Goal: Complete application form

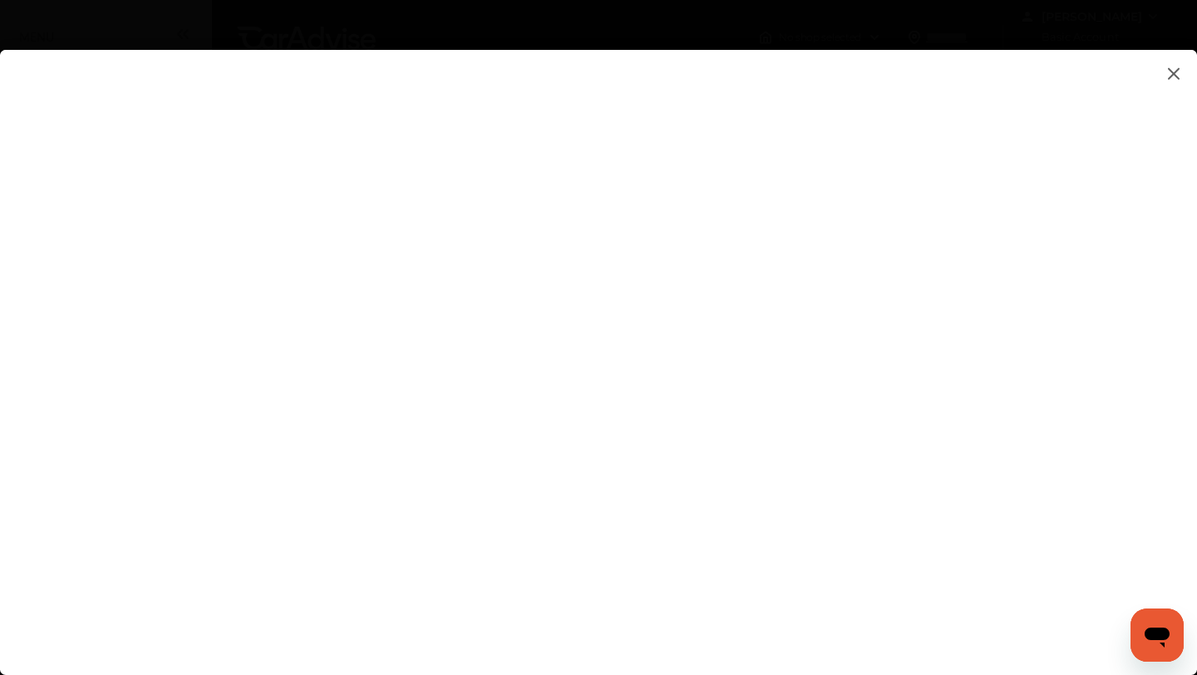
click at [722, 529] on flutter-view at bounding box center [598, 346] width 1197 height 592
click at [721, 509] on flutter-view at bounding box center [598, 346] width 1197 height 592
type input "**********"
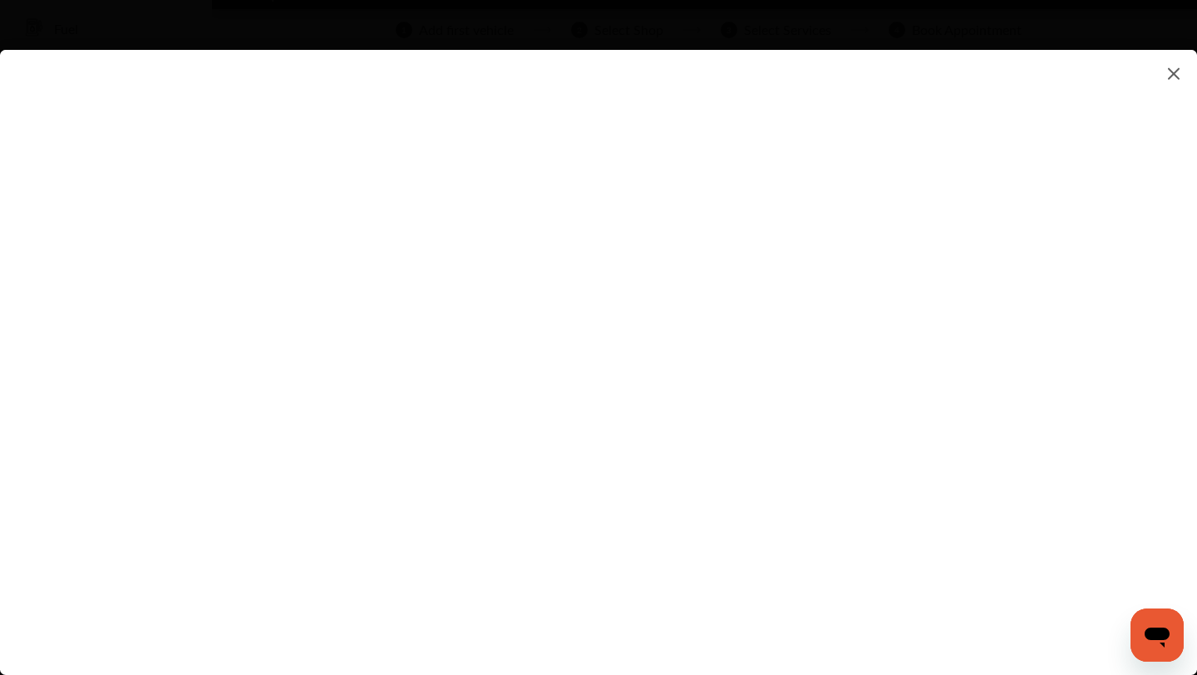
click at [769, 502] on flutter-view at bounding box center [598, 346] width 1197 height 592
click at [744, 433] on flutter-view at bounding box center [598, 346] width 1197 height 592
click at [744, 433] on textarea at bounding box center [844, 432] width 346 height 22
type textarea "********"
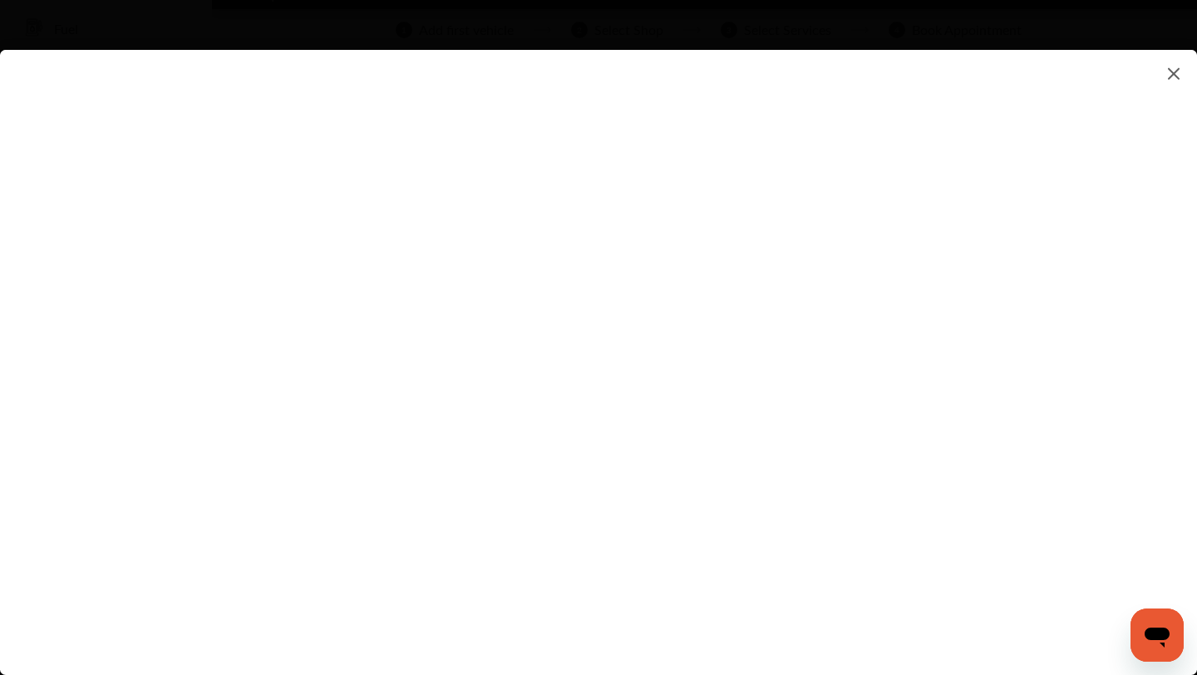
click at [771, 511] on flutter-view at bounding box center [598, 346] width 1197 height 592
click at [762, 460] on flutter-view at bounding box center [598, 346] width 1197 height 592
click at [722, 278] on flutter-view at bounding box center [598, 346] width 1197 height 592
click at [759, 211] on flutter-view at bounding box center [598, 346] width 1197 height 592
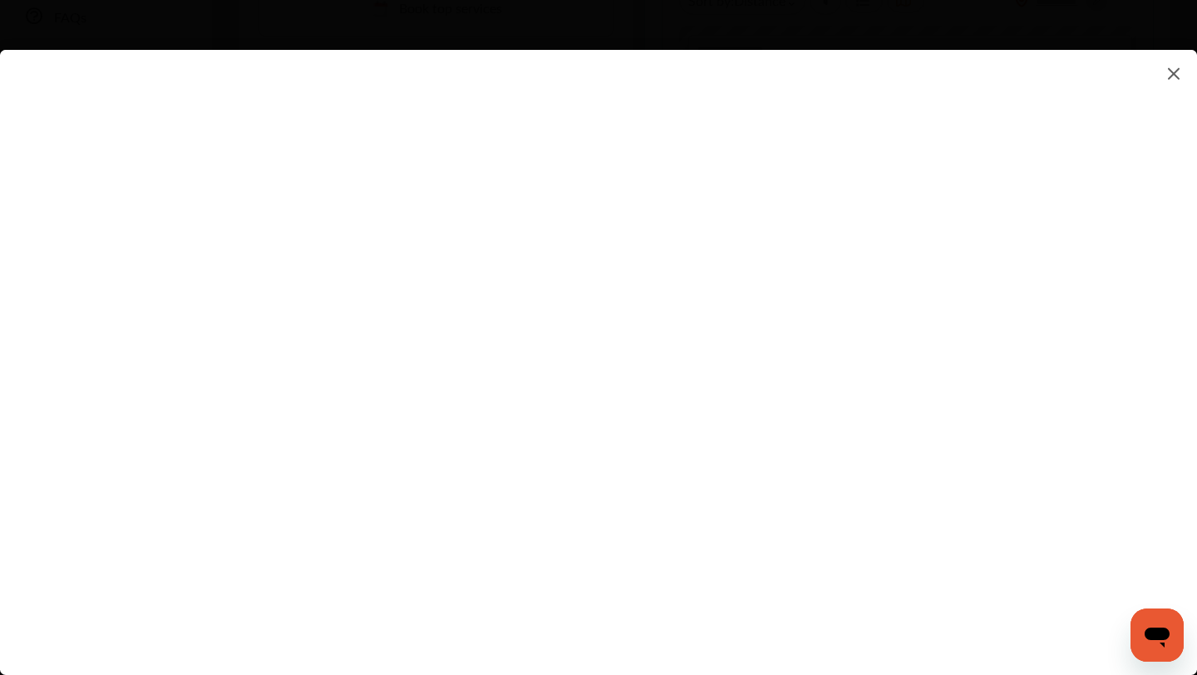
click at [606, 440] on flutter-view at bounding box center [598, 346] width 1197 height 592
click at [763, 285] on flutter-view at bounding box center [598, 346] width 1197 height 592
click at [783, 378] on flutter-view at bounding box center [598, 346] width 1197 height 592
click at [742, 470] on flutter-view at bounding box center [598, 346] width 1197 height 592
click at [756, 373] on flutter-view at bounding box center [598, 346] width 1197 height 592
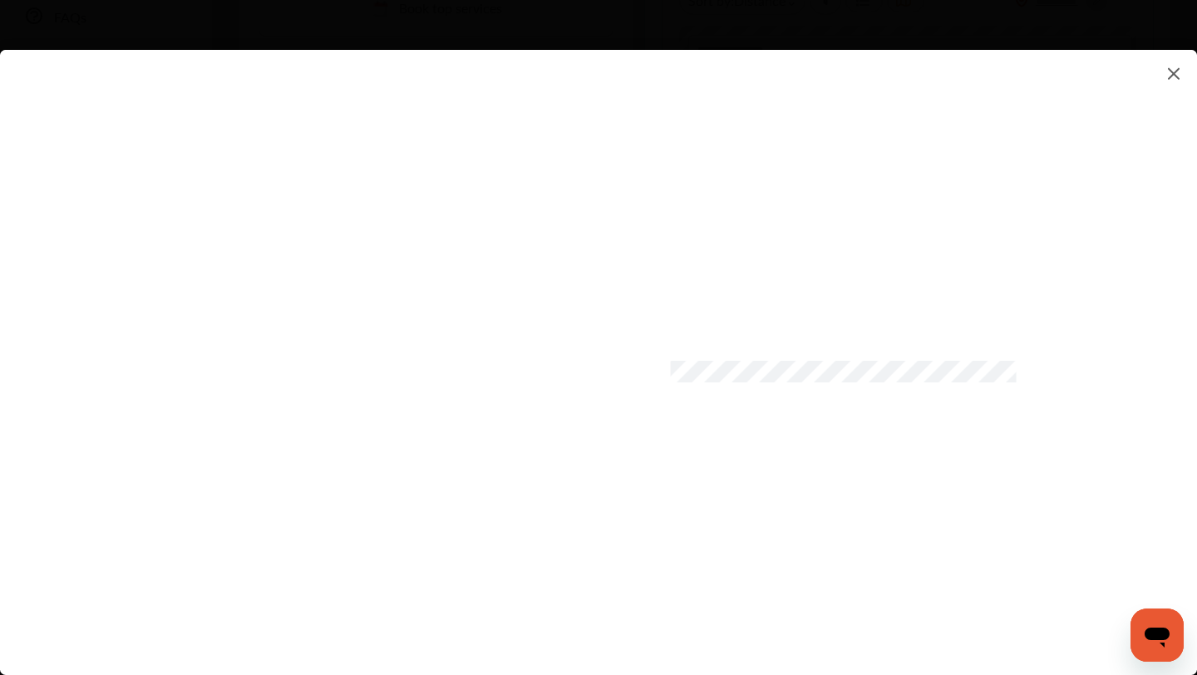
click at [736, 296] on flutter-view at bounding box center [598, 346] width 1197 height 592
click at [736, 279] on input at bounding box center [844, 279] width 346 height 22
click at [738, 281] on input at bounding box center [844, 279] width 346 height 22
paste input
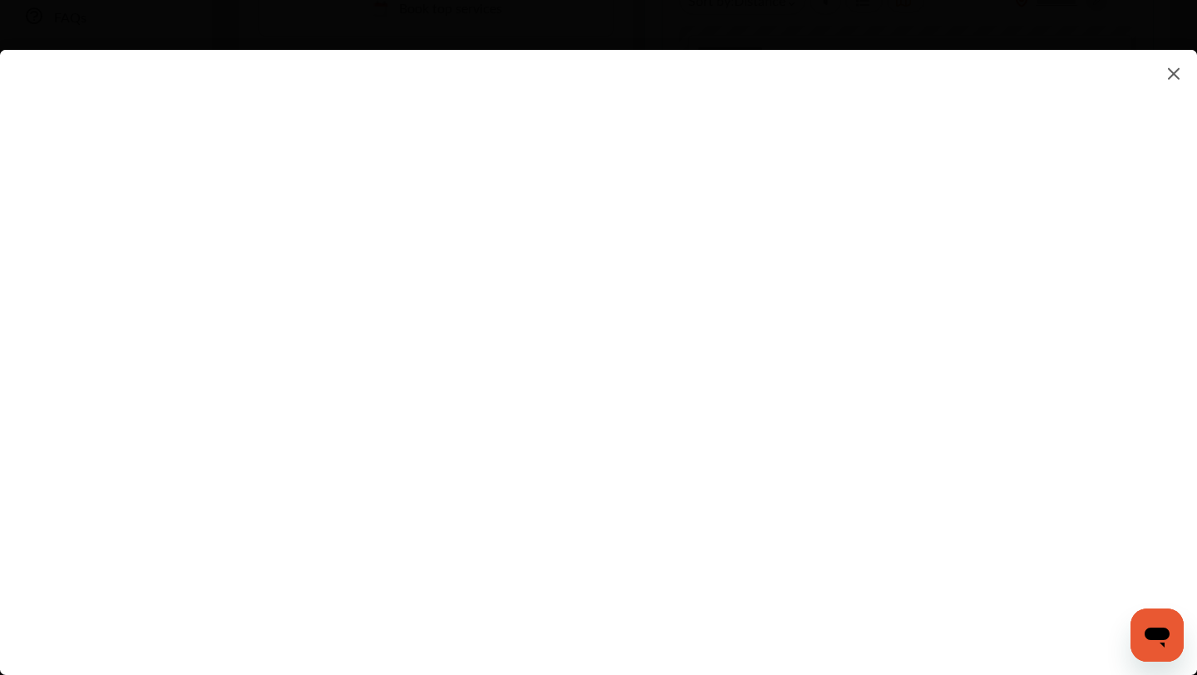
paste input
click at [738, 281] on input at bounding box center [844, 279] width 346 height 22
type input "****"
click at [1177, 71] on img at bounding box center [1174, 73] width 20 height 21
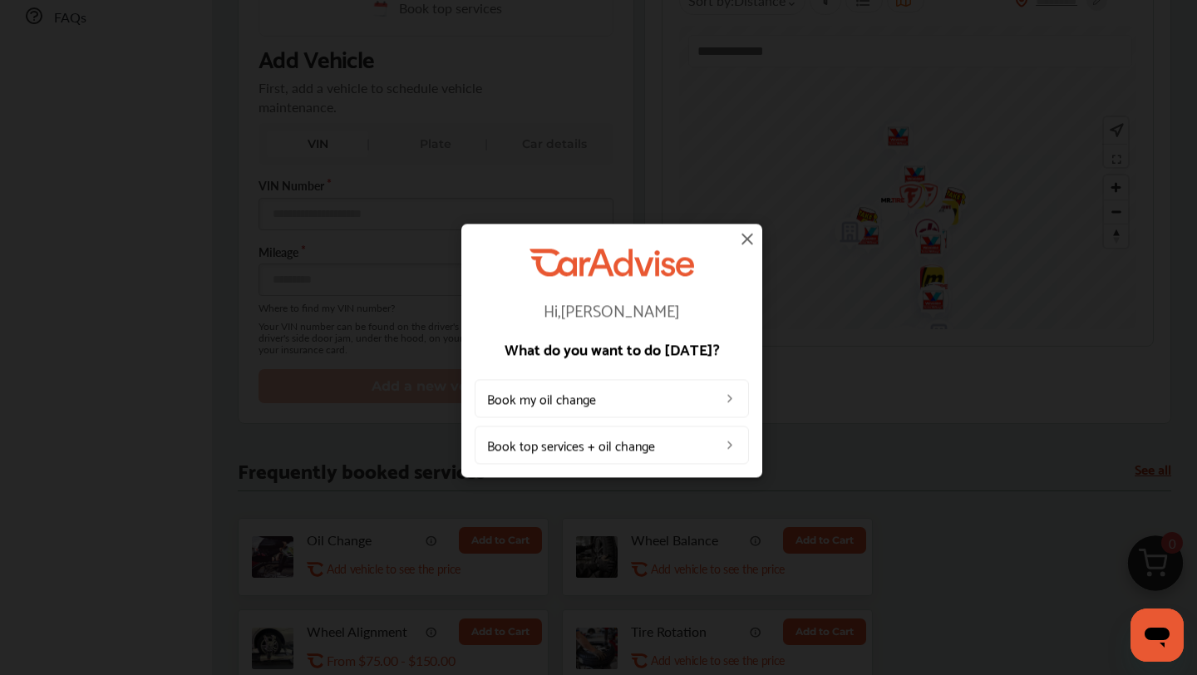
click at [751, 249] on img at bounding box center [747, 239] width 20 height 20
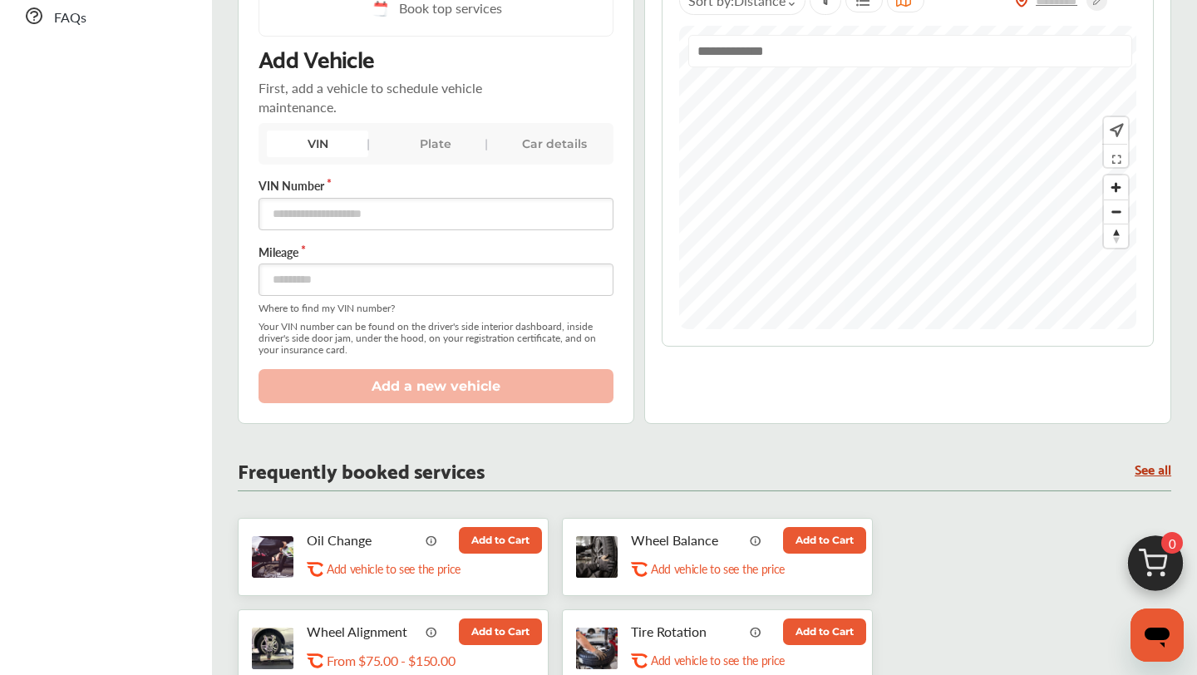
scroll to position [0, 0]
